Goal: Information Seeking & Learning: Learn about a topic

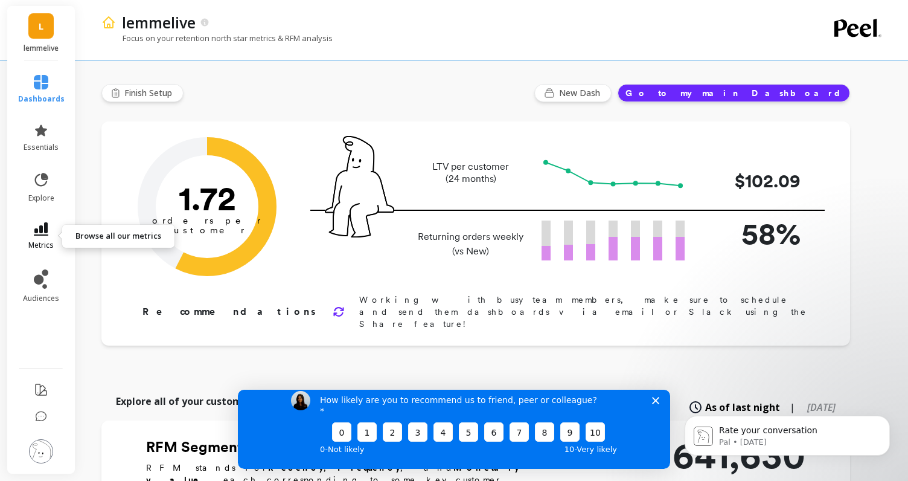
click at [40, 232] on icon at bounding box center [41, 228] width 14 height 13
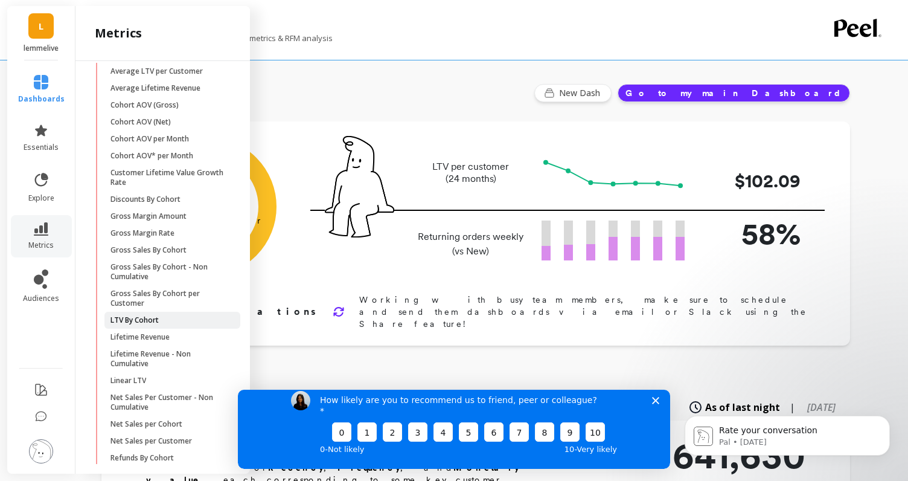
scroll to position [73, 0]
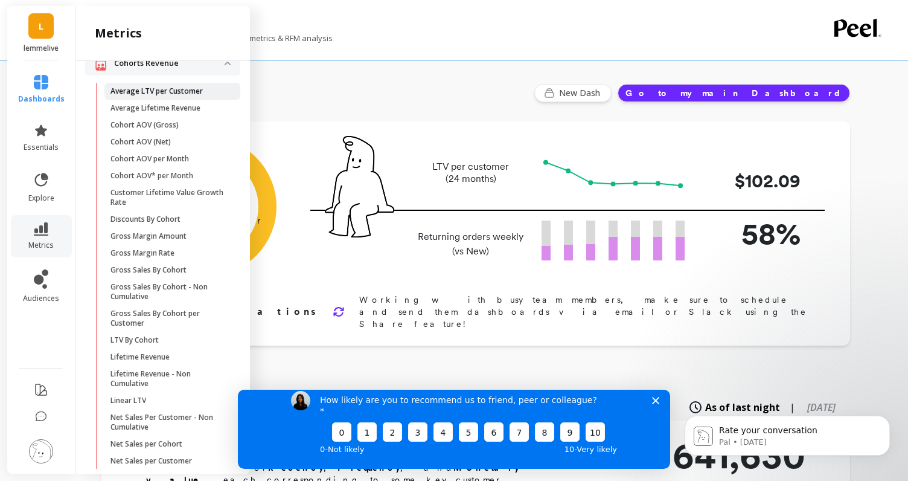
click at [162, 95] on p "Average LTV per Customer" at bounding box center [157, 91] width 92 height 10
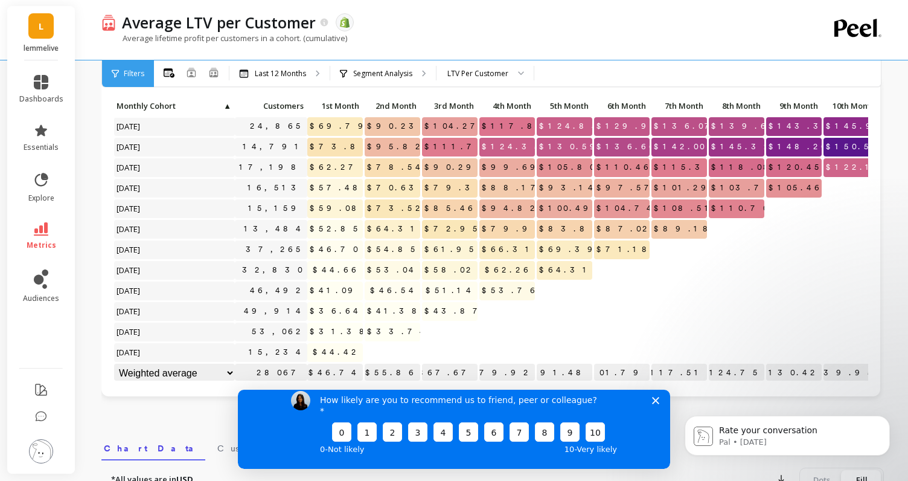
scroll to position [72, 0]
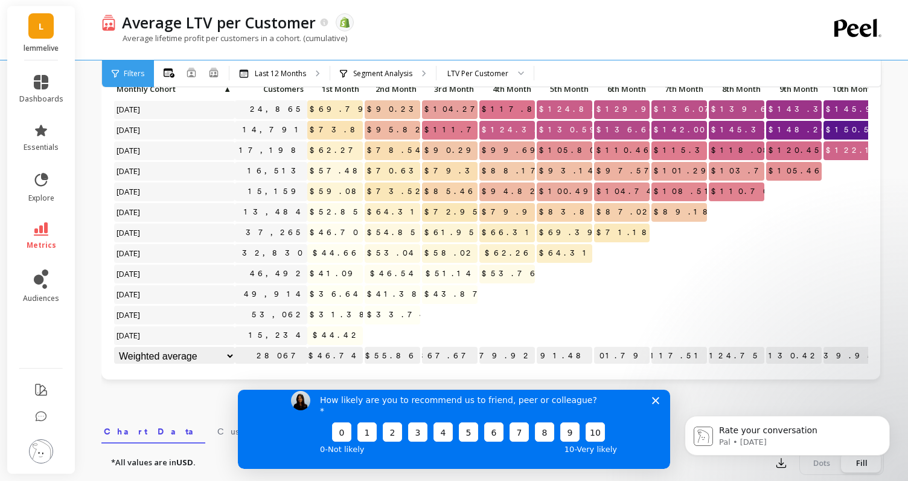
click at [662, 399] on div "How likely are you to recommend us to friend, peer or colleague? 0 1 2 3 4 5 6 …" at bounding box center [454, 423] width 432 height 90
click at [658, 403] on icon "Close survey" at bounding box center [655, 399] width 7 height 7
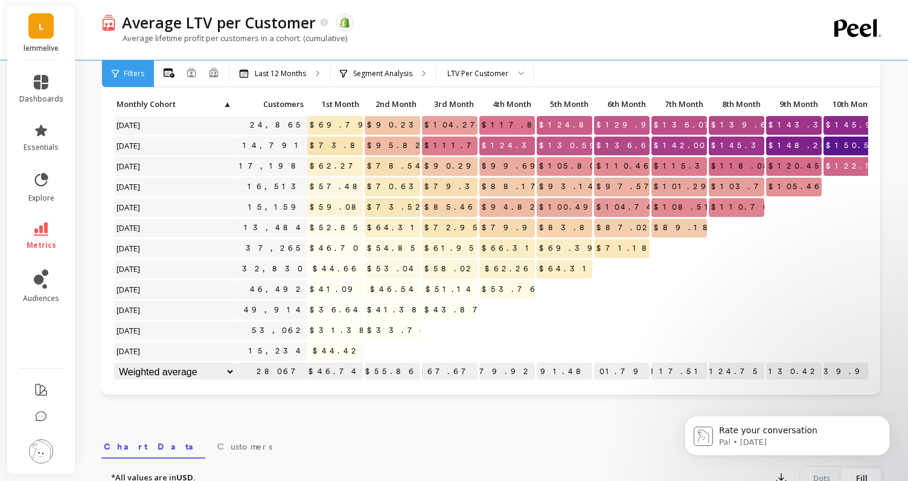
scroll to position [56, 0]
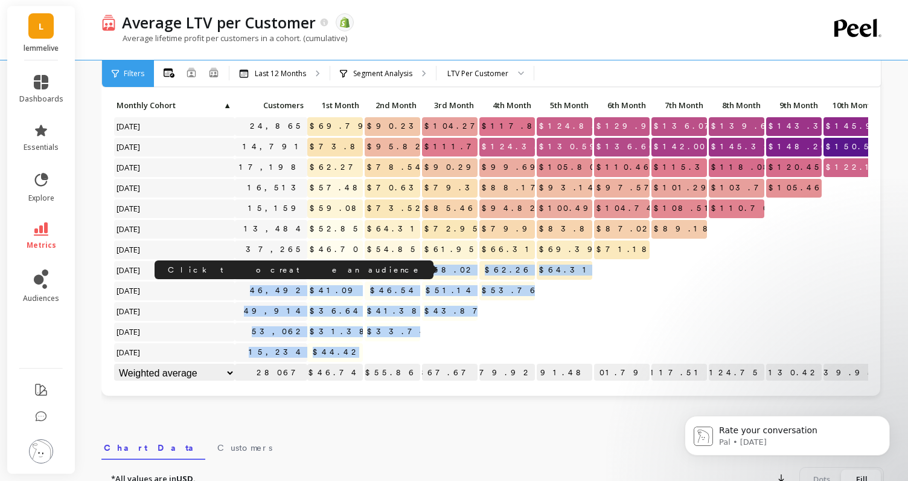
drag, startPoint x: 447, startPoint y: 359, endPoint x: 290, endPoint y: 270, distance: 180.7
click at [290, 270] on div "Click to create an audience 24,865 $69.79 $90.23 $104.27 $117.86 $124.85 $129.9…" at bounding box center [541, 240] width 854 height 287
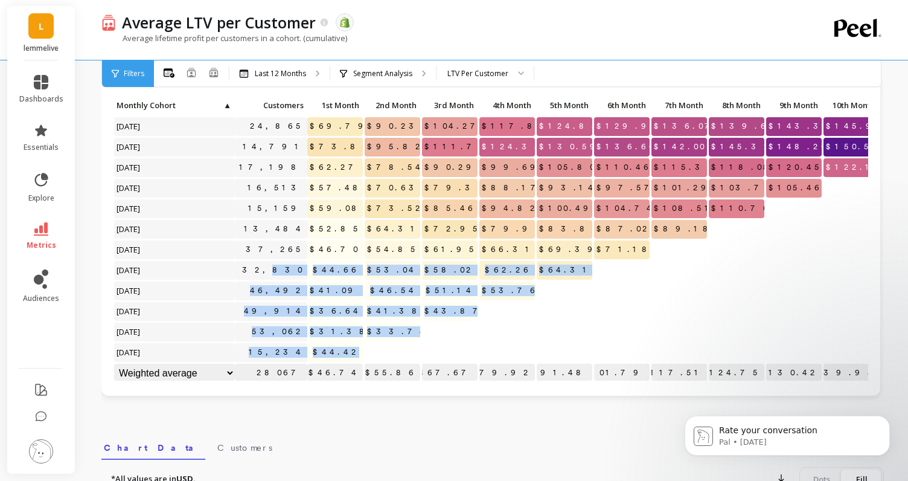
click at [446, 344] on p at bounding box center [450, 347] width 56 height 8
drag, startPoint x: 438, startPoint y: 353, endPoint x: 272, endPoint y: 266, distance: 187.7
click at [272, 266] on div "Click to create an audience 24,865 $69.79 $90.23 $104.27 $117.86 $124.85 $129.9…" at bounding box center [541, 240] width 854 height 287
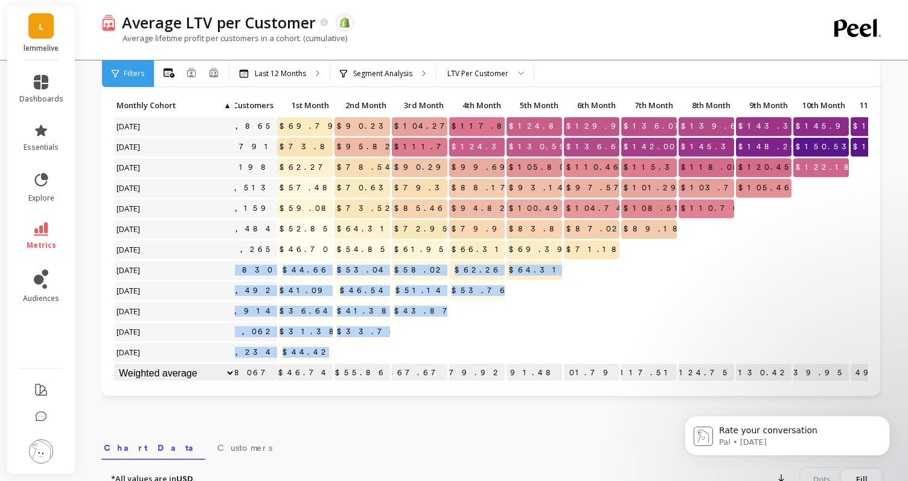
scroll to position [0, 42]
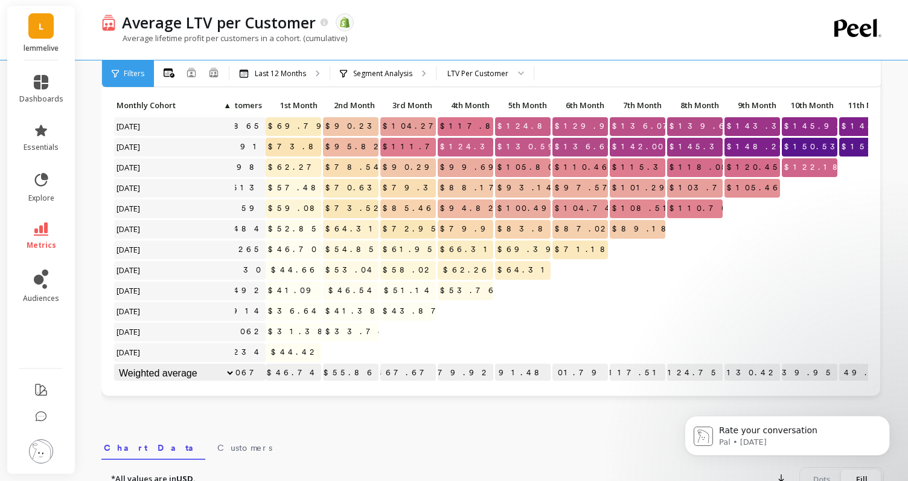
click at [380, 347] on p at bounding box center [408, 347] width 56 height 8
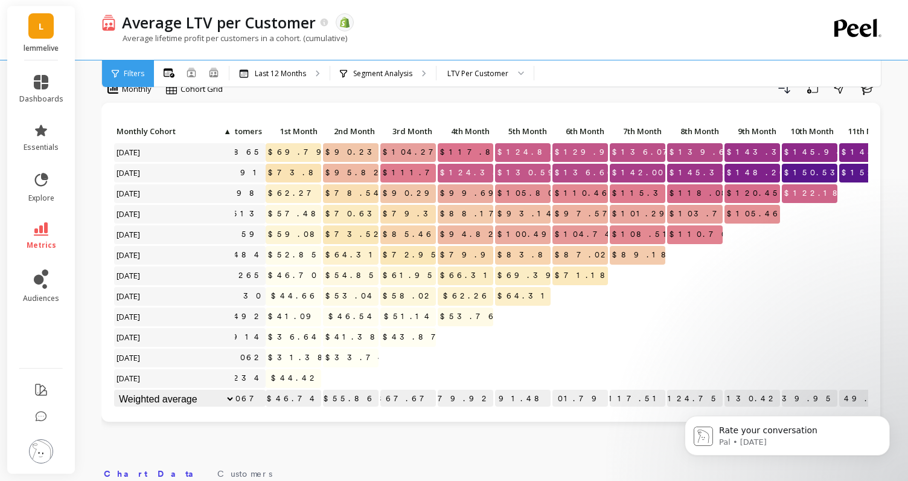
scroll to position [22, 0]
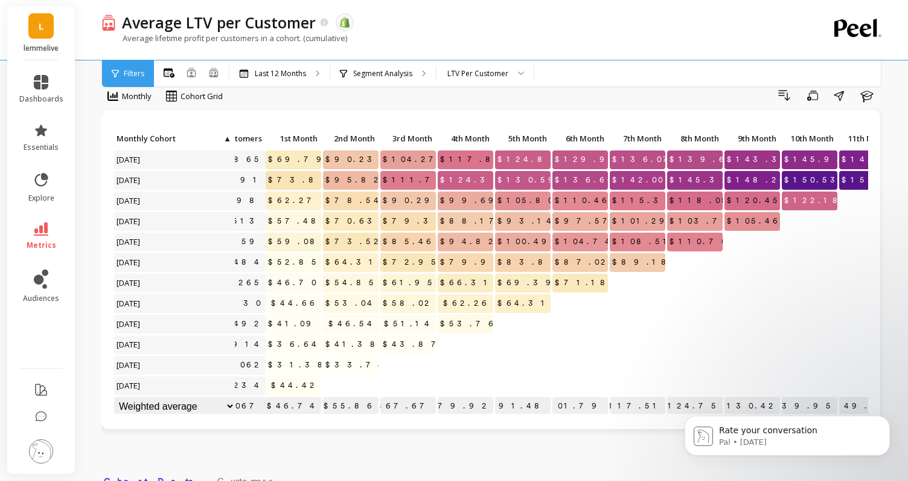
click at [286, 157] on p "$69.79" at bounding box center [294, 159] width 56 height 18
click at [46, 220] on li "metrics" at bounding box center [41, 236] width 59 height 42
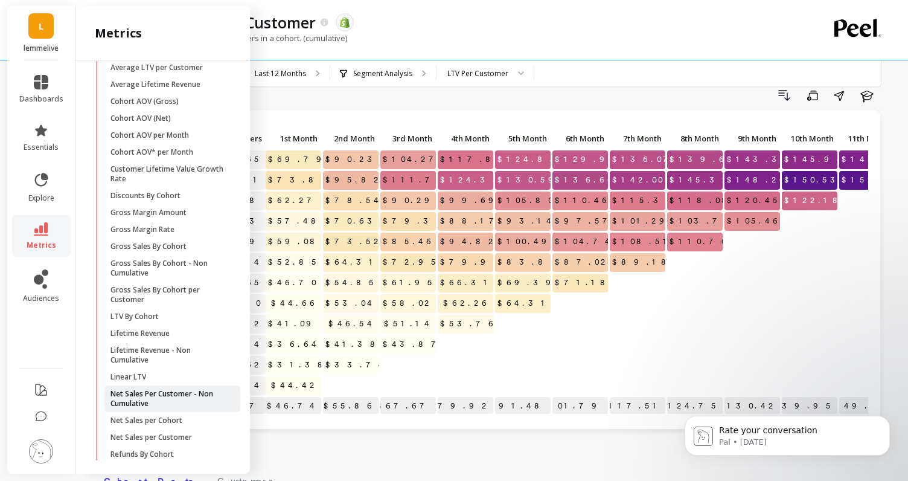
scroll to position [109, 0]
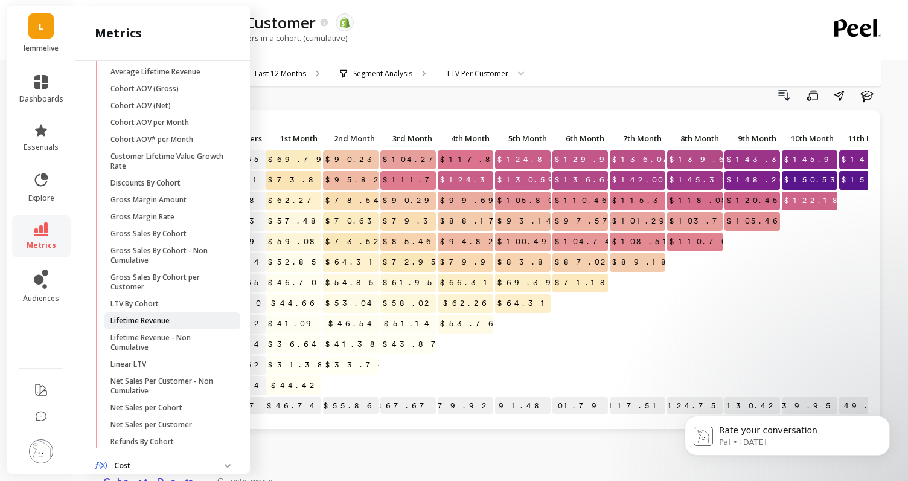
click at [146, 318] on p "Lifetime Revenue" at bounding box center [140, 321] width 59 height 10
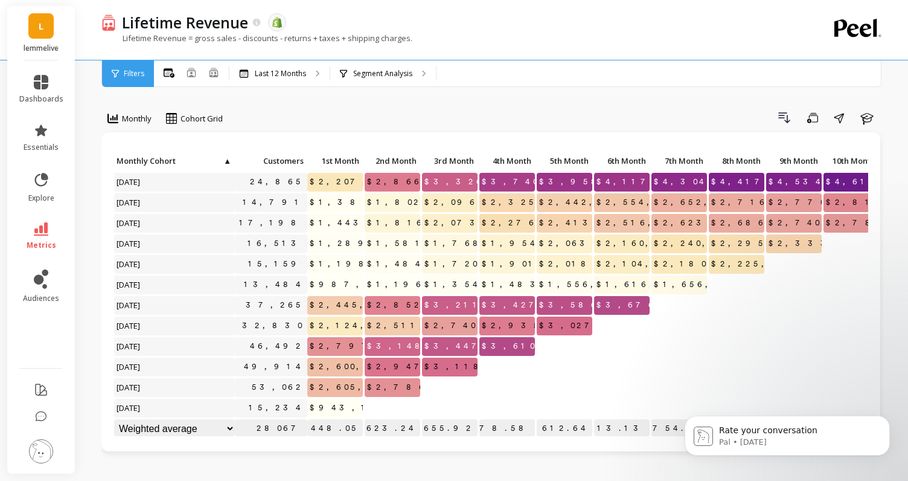
drag, startPoint x: 395, startPoint y: 411, endPoint x: 427, endPoint y: 414, distance: 32.1
click at [427, 414] on div "Click to create an audience 24,865 $2,207,496.08 $2,866,670.11 $3,326,191.44 $3…" at bounding box center [555, 295] width 882 height 287
drag, startPoint x: 433, startPoint y: 396, endPoint x: 469, endPoint y: 410, distance: 38.2
click at [469, 410] on div "Click to create an audience 24,865 $2,207,496.08 $2,866,670.11 $3,326,191.44 $3…" at bounding box center [555, 295] width 882 height 287
click at [489, 394] on div at bounding box center [507, 387] width 56 height 19
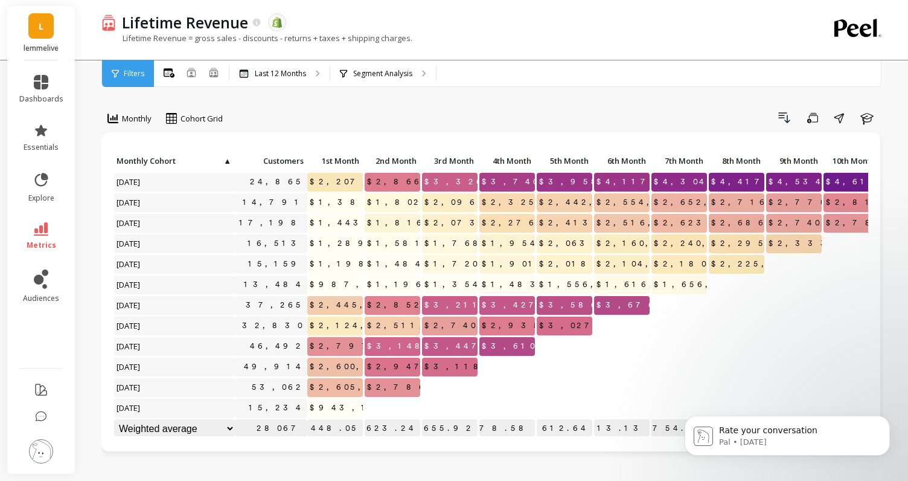
drag, startPoint x: 487, startPoint y: 394, endPoint x: 469, endPoint y: 389, distance: 18.3
click at [469, 389] on div "Click to create an audience 24,865 $2,207,496.08 $2,866,670.11 $3,326,191.44 $3…" at bounding box center [555, 295] width 882 height 287
drag, startPoint x: 376, startPoint y: 405, endPoint x: 383, endPoint y: 411, distance: 9.4
click at [383, 411] on div at bounding box center [393, 408] width 56 height 19
drag, startPoint x: 378, startPoint y: 412, endPoint x: 368, endPoint y: 415, distance: 10.0
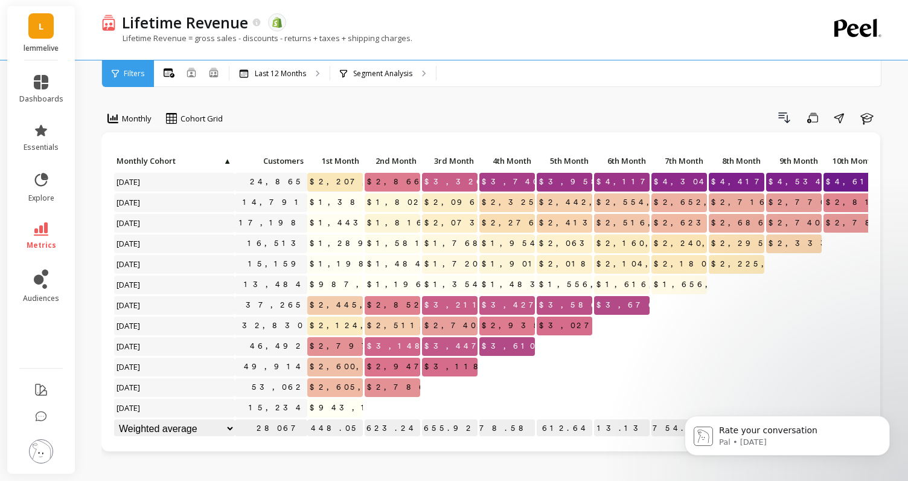
click at [368, 415] on div at bounding box center [393, 408] width 56 height 19
click at [392, 405] on p at bounding box center [393, 403] width 56 height 8
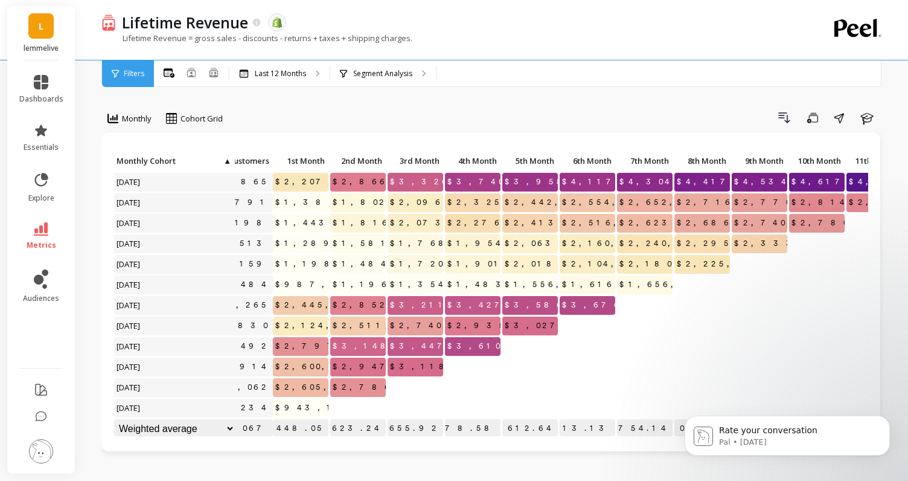
scroll to position [0, 41]
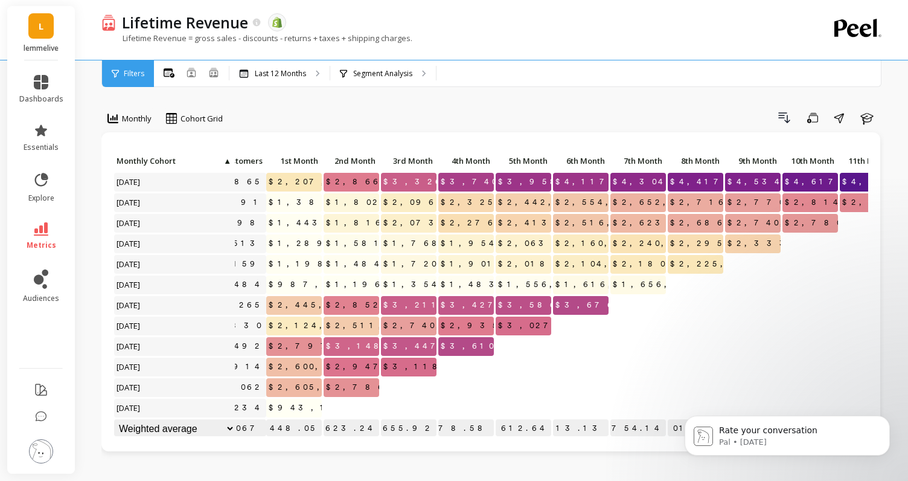
drag, startPoint x: 415, startPoint y: 393, endPoint x: 426, endPoint y: 394, distance: 10.9
click at [426, 394] on div at bounding box center [409, 387] width 56 height 19
click at [52, 88] on link "dashboards" at bounding box center [41, 89] width 44 height 29
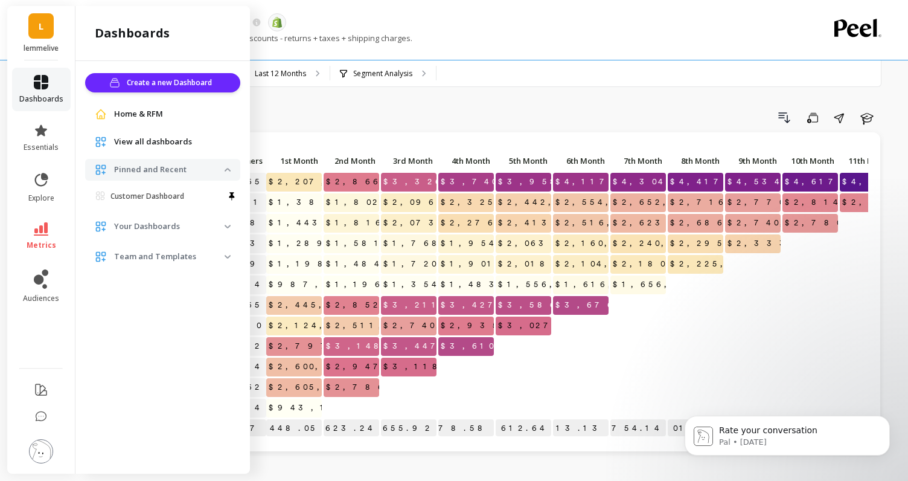
click at [42, 76] on icon at bounding box center [41, 82] width 14 height 14
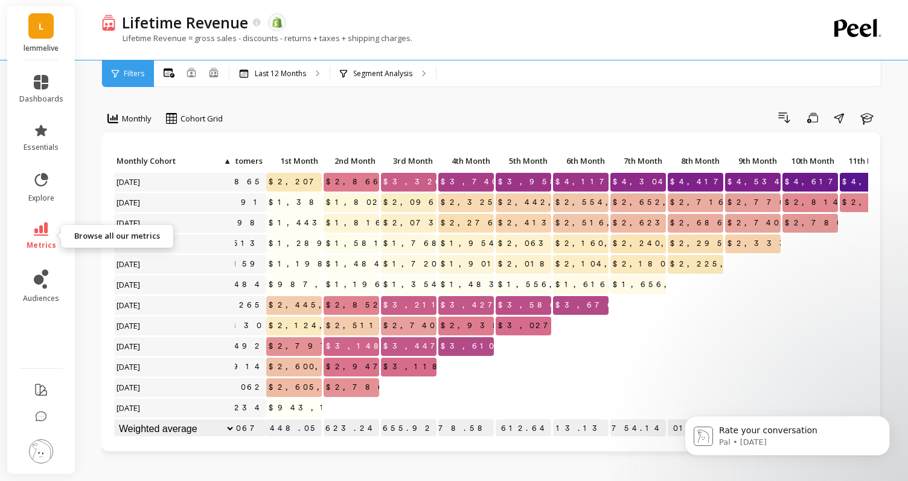
click at [46, 228] on icon at bounding box center [41, 228] width 14 height 13
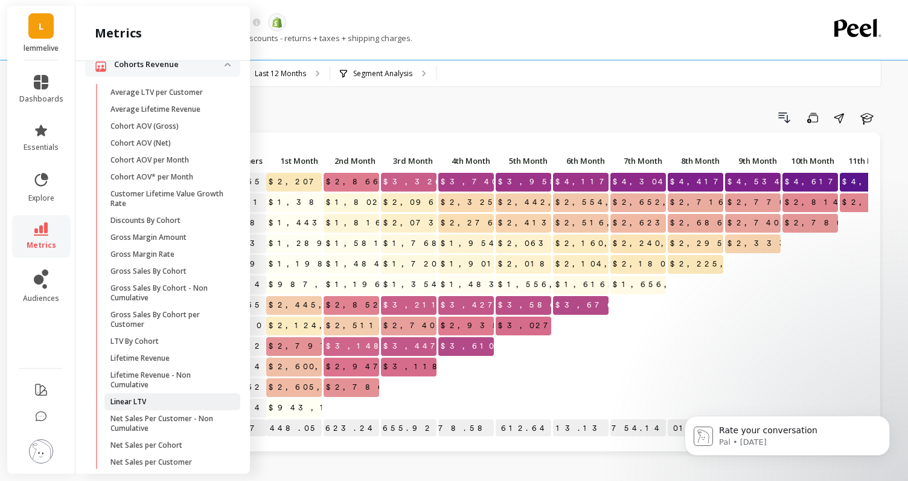
scroll to position [0, 0]
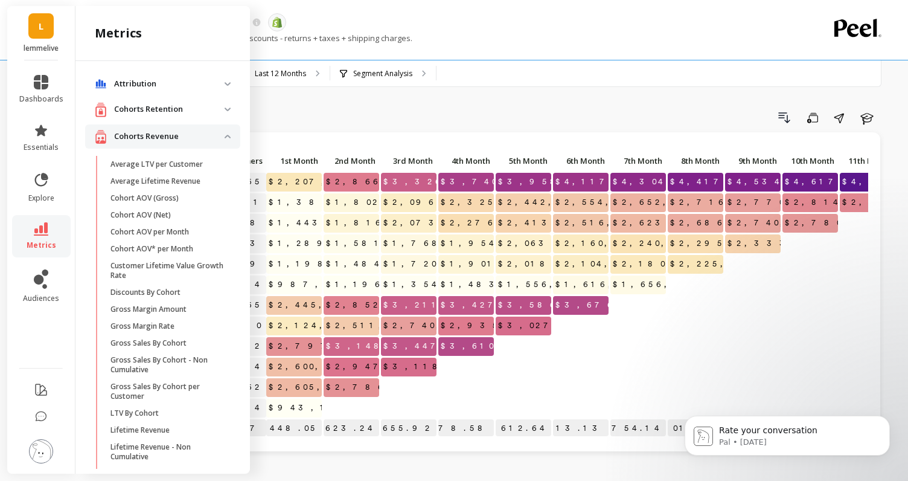
click at [584, 59] on div "Lifetime Revenue The data you are viewing comes from: Shopify Lifetime Revenue …" at bounding box center [443, 30] width 684 height 60
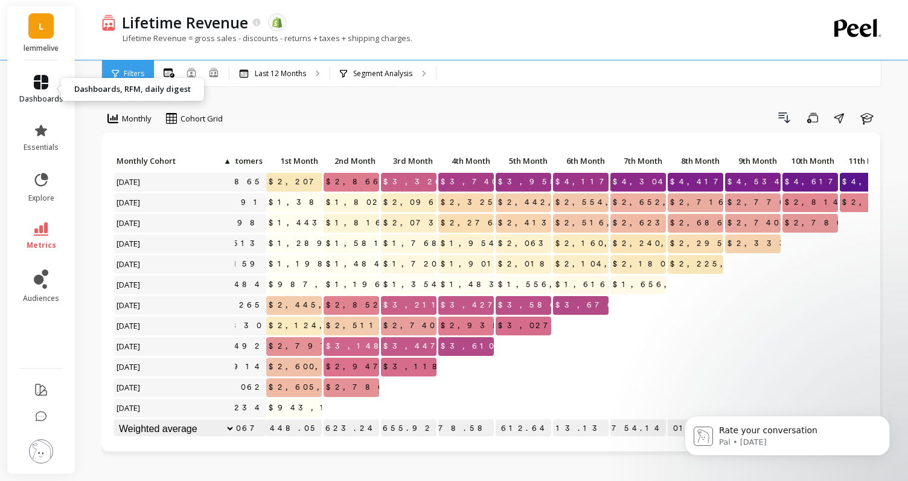
click at [28, 91] on link "dashboards" at bounding box center [41, 89] width 44 height 29
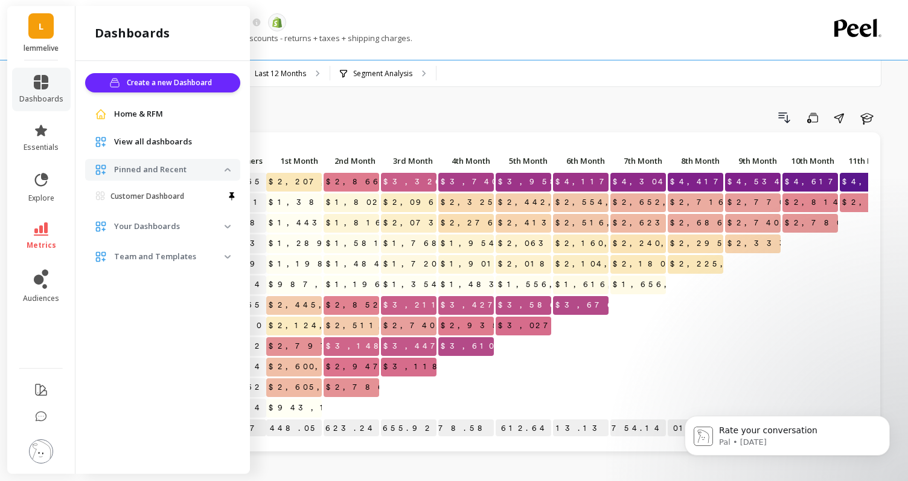
click at [47, 251] on li "metrics" at bounding box center [41, 236] width 59 height 42
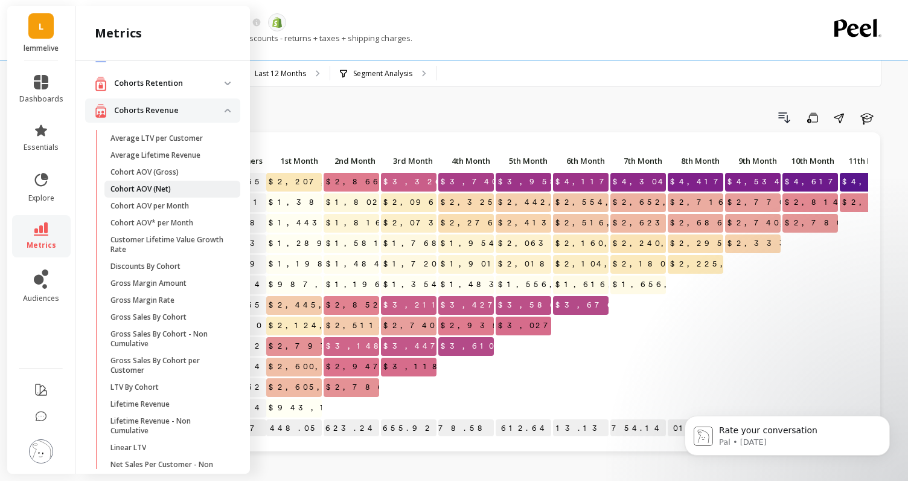
scroll to position [40, 0]
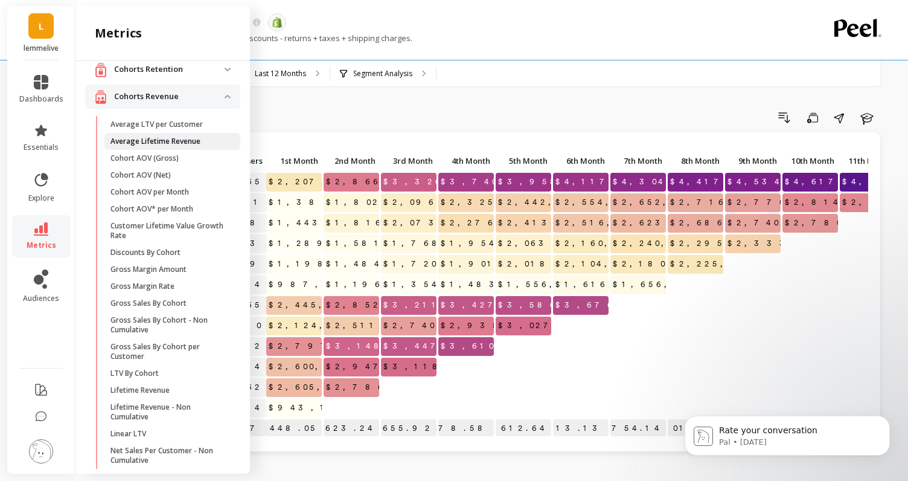
click at [167, 138] on p "Average Lifetime Revenue" at bounding box center [156, 141] width 90 height 10
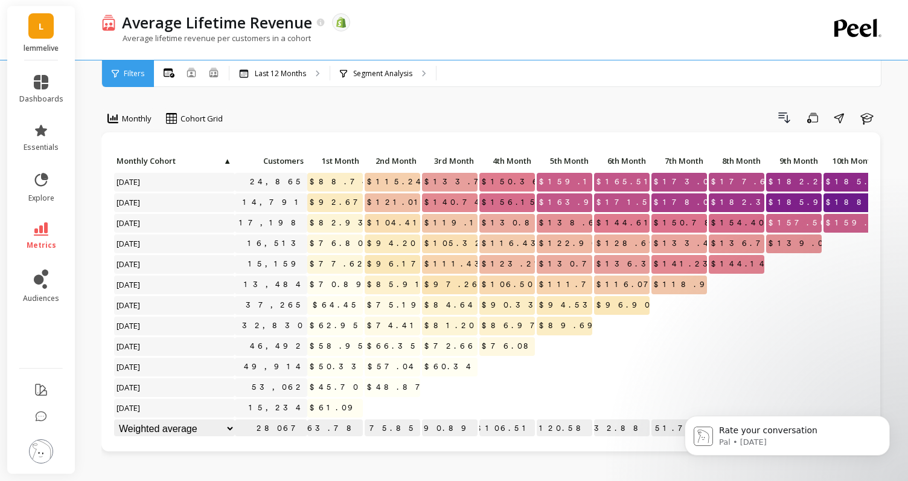
scroll to position [1, 0]
drag, startPoint x: 461, startPoint y: 403, endPoint x: 455, endPoint y: 409, distance: 8.1
click at [455, 409] on div at bounding box center [450, 407] width 56 height 19
drag, startPoint x: 342, startPoint y: 43, endPoint x: 354, endPoint y: 34, distance: 14.7
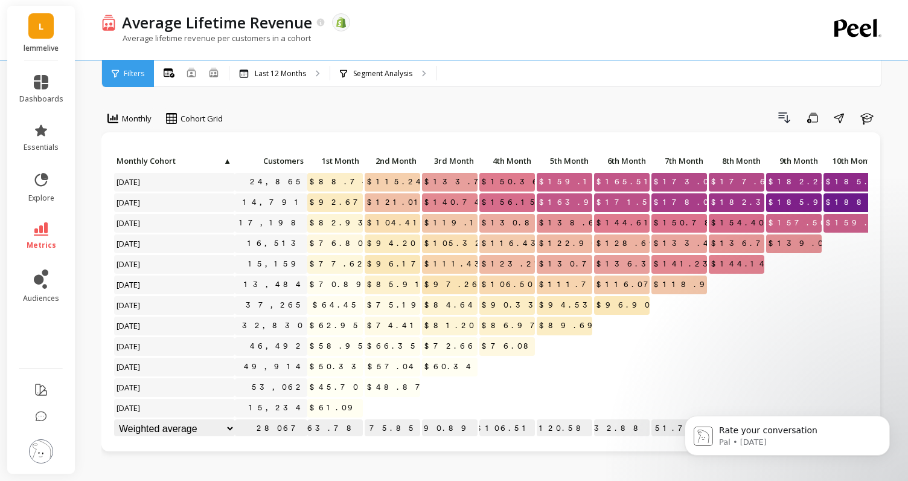
click at [354, 34] on div "Average lifetime revenue per customers in a cohort" at bounding box center [443, 44] width 684 height 23
click at [319, 24] on icon at bounding box center [321, 22] width 8 height 8
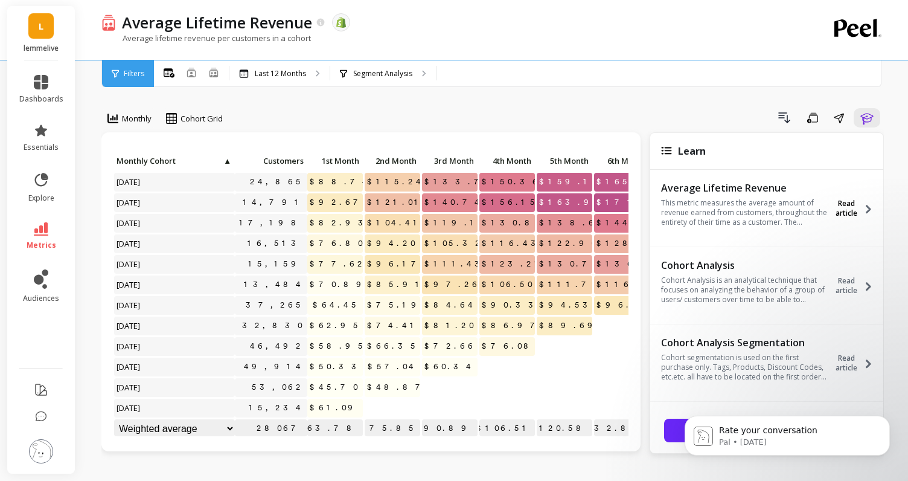
click at [867, 206] on icon at bounding box center [868, 209] width 5 height 8
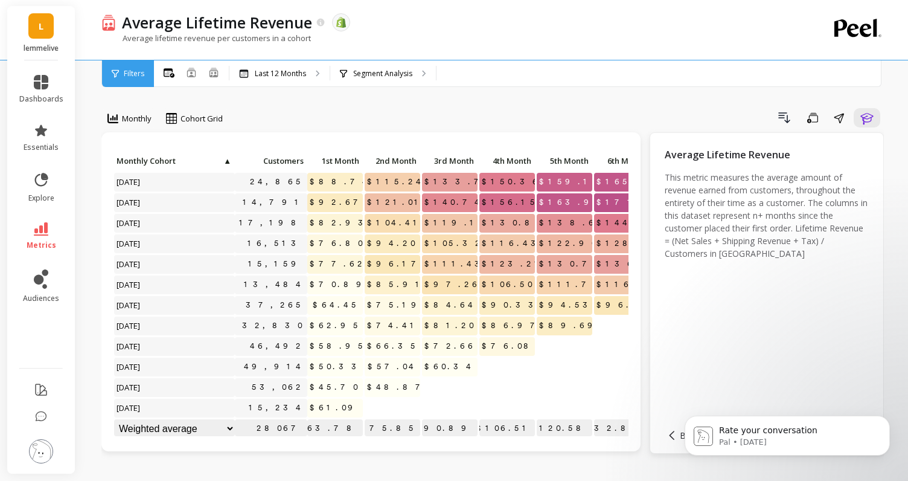
click at [627, 116] on div "Drill Down Save Share Learn" at bounding box center [557, 117] width 653 height 19
drag, startPoint x: 399, startPoint y: 408, endPoint x: 374, endPoint y: 406, distance: 24.8
click at [374, 406] on div at bounding box center [393, 407] width 56 height 19
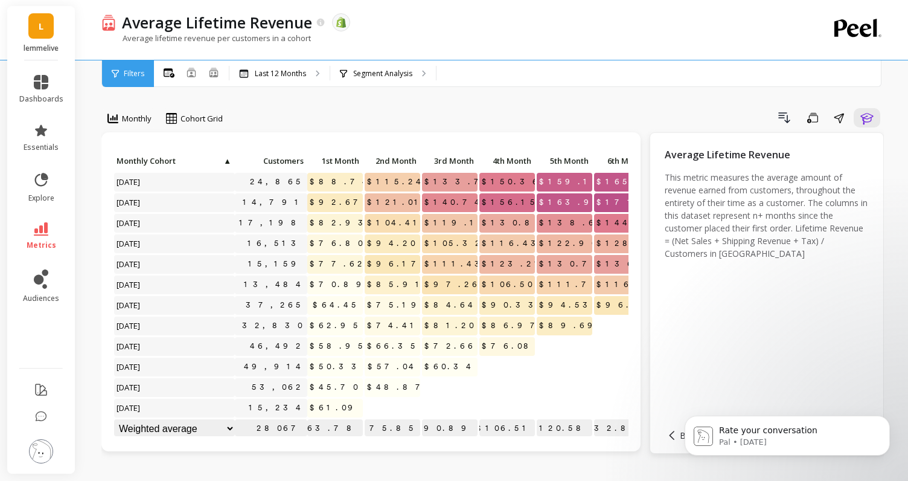
drag, startPoint x: 376, startPoint y: 402, endPoint x: 376, endPoint y: 409, distance: 6.6
click at [376, 409] on div at bounding box center [393, 408] width 56 height 19
drag, startPoint x: 383, startPoint y: 401, endPoint x: 330, endPoint y: 403, distance: 53.8
click at [330, 403] on div "Click to create an audience 24,865 $88.74 $115.24 $133.71 $150.36 $159.11 $165.…" at bounding box center [555, 295] width 882 height 287
click at [380, 398] on div "$48.87" at bounding box center [392, 388] width 57 height 21
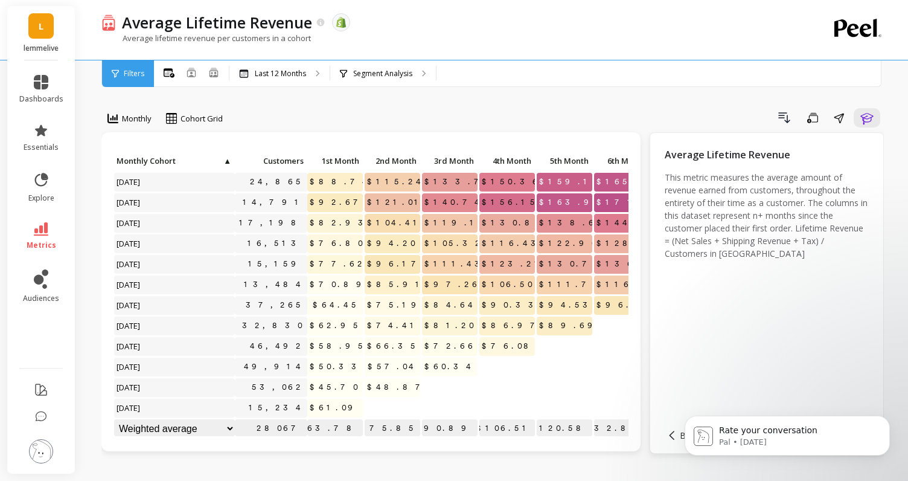
scroll to position [1, 0]
click at [386, 415] on div at bounding box center [393, 407] width 56 height 19
drag, startPoint x: 360, startPoint y: 389, endPoint x: 322, endPoint y: 389, distance: 38.0
click at [322, 389] on p "$45.70" at bounding box center [335, 386] width 56 height 18
drag, startPoint x: 364, startPoint y: 365, endPoint x: 330, endPoint y: 370, distance: 34.1
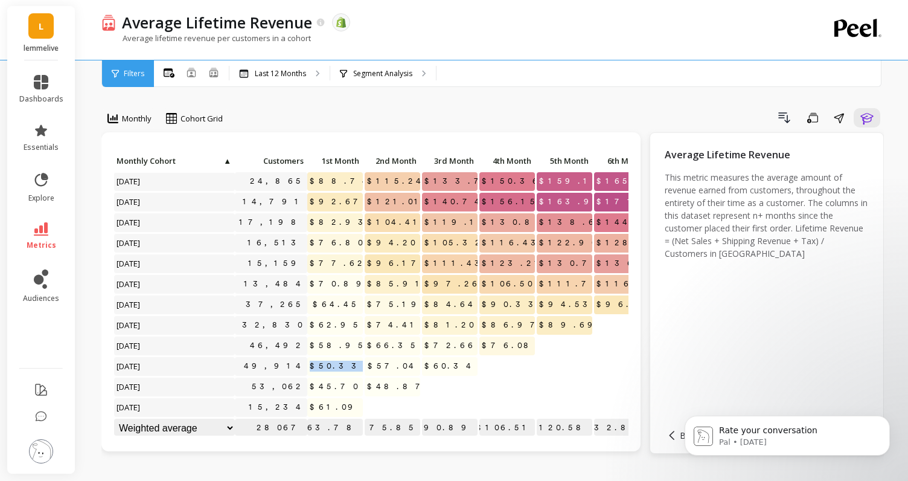
click at [330, 370] on div "Click to create an audience 24,865 $88.74 $115.24 $133.71 $150.36 $159.11 $165.…" at bounding box center [555, 295] width 882 height 287
drag, startPoint x: 731, startPoint y: 259, endPoint x: 672, endPoint y: 245, distance: 60.9
click at [672, 245] on p "This metric measures the average amount of revenue earned from customers, throu…" at bounding box center [767, 215] width 204 height 89
click at [813, 290] on div "Average Lifetime Revenue This metric measures the average amount of revenue ear…" at bounding box center [767, 282] width 204 height 270
drag, startPoint x: 670, startPoint y: 237, endPoint x: 865, endPoint y: 243, distance: 195.1
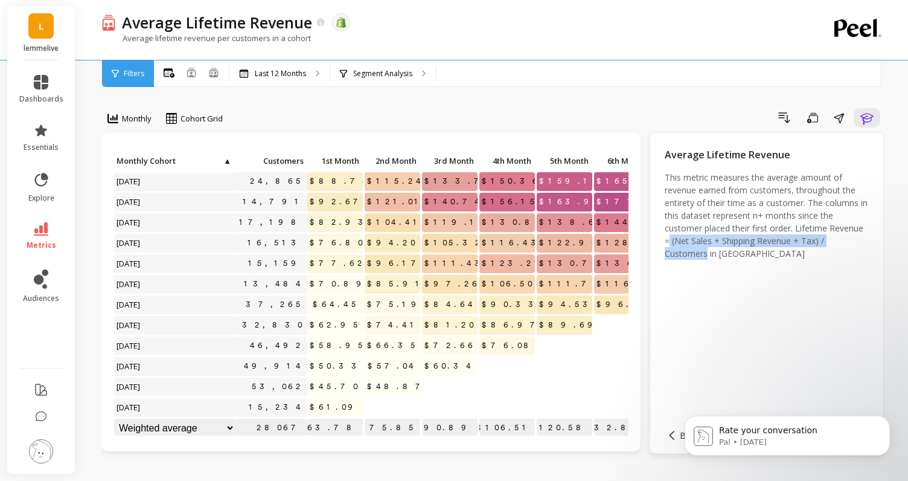
click at [865, 243] on p "This metric measures the average amount of revenue earned from customers, throu…" at bounding box center [767, 215] width 204 height 89
click at [716, 244] on p "This metric measures the average amount of revenue earned from customers, throu…" at bounding box center [767, 215] width 204 height 89
drag, startPoint x: 705, startPoint y: 239, endPoint x: 814, endPoint y: 243, distance: 109.4
click at [814, 243] on p "This metric measures the average amount of revenue earned from customers, throu…" at bounding box center [767, 215] width 204 height 89
click at [723, 268] on div "Average Lifetime Revenue This metric measures the average amount of revenue ear…" at bounding box center [767, 282] width 204 height 270
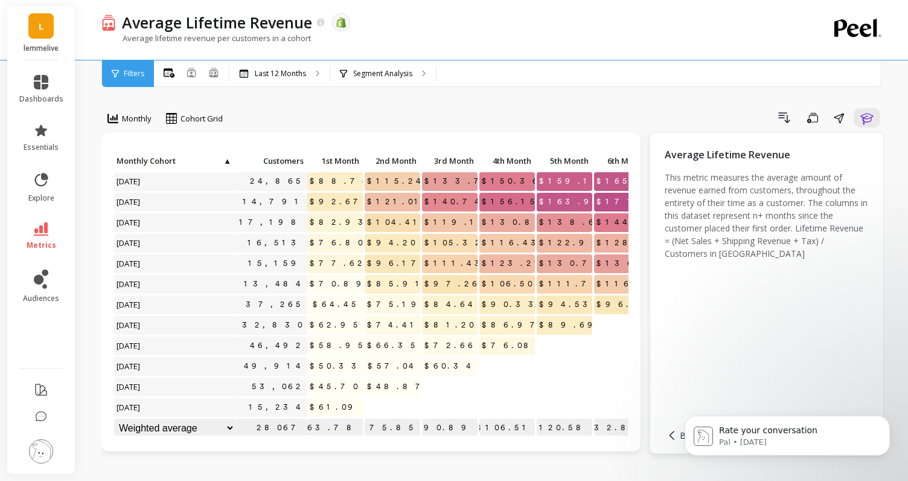
click at [779, 245] on p "This metric measures the average amount of revenue earned from customers, throu…" at bounding box center [767, 215] width 204 height 89
drag, startPoint x: 719, startPoint y: 242, endPoint x: 814, endPoint y: 239, distance: 94.9
click at [814, 239] on p "This metric measures the average amount of revenue earned from customers, throu…" at bounding box center [767, 215] width 204 height 89
click at [391, 398] on p at bounding box center [393, 402] width 56 height 8
drag, startPoint x: 359, startPoint y: 365, endPoint x: 332, endPoint y: 364, distance: 27.2
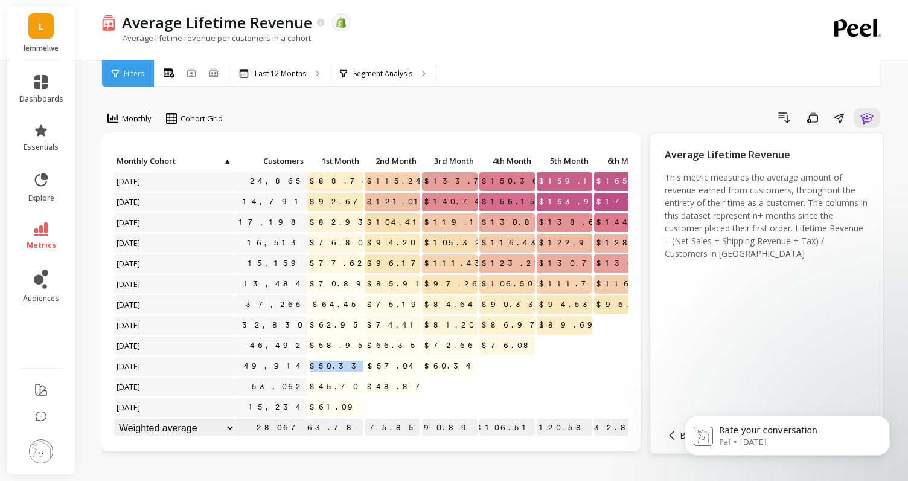
click at [332, 364] on p "$50.33" at bounding box center [335, 366] width 56 height 18
click at [346, 366] on span "$50.33" at bounding box center [337, 366] width 60 height 18
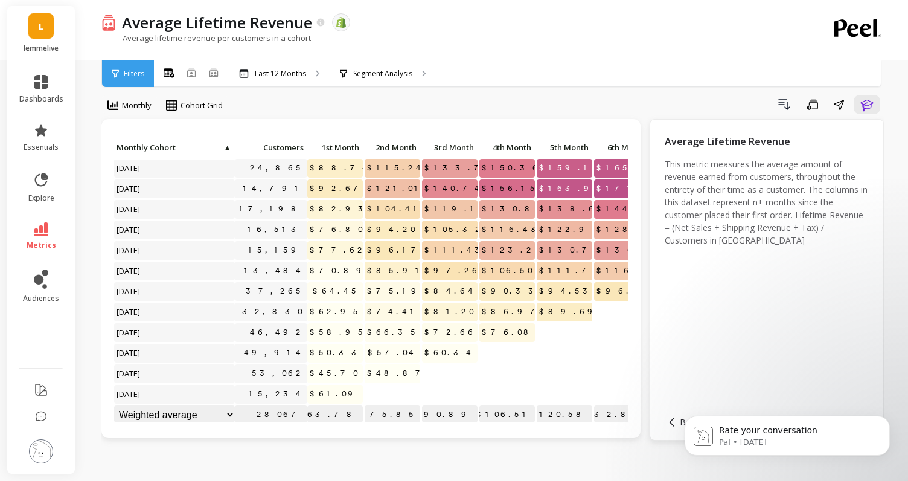
click at [492, 374] on div at bounding box center [507, 373] width 56 height 19
